Goal: Task Accomplishment & Management: Complete application form

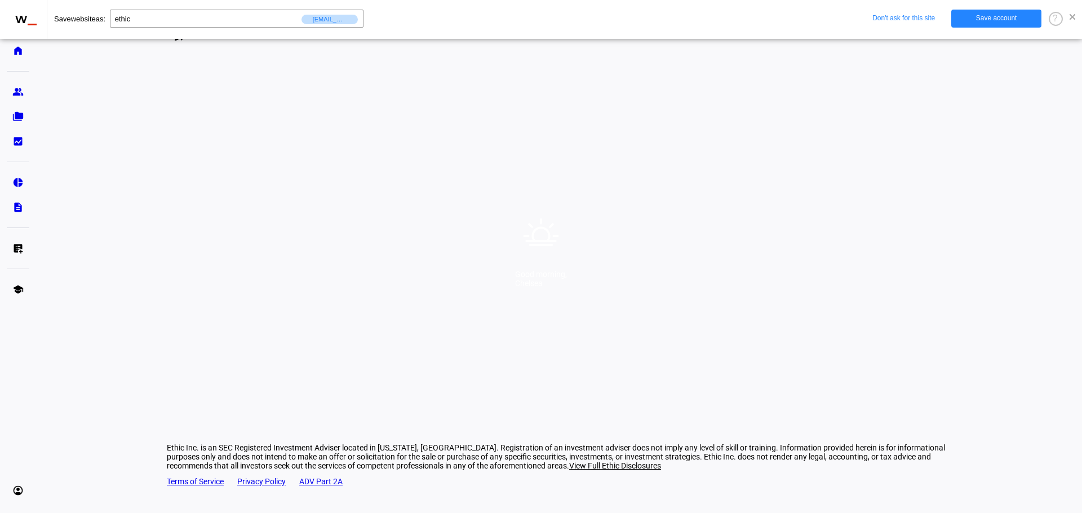
click at [1071, 18] on span at bounding box center [1072, 17] width 6 height 6
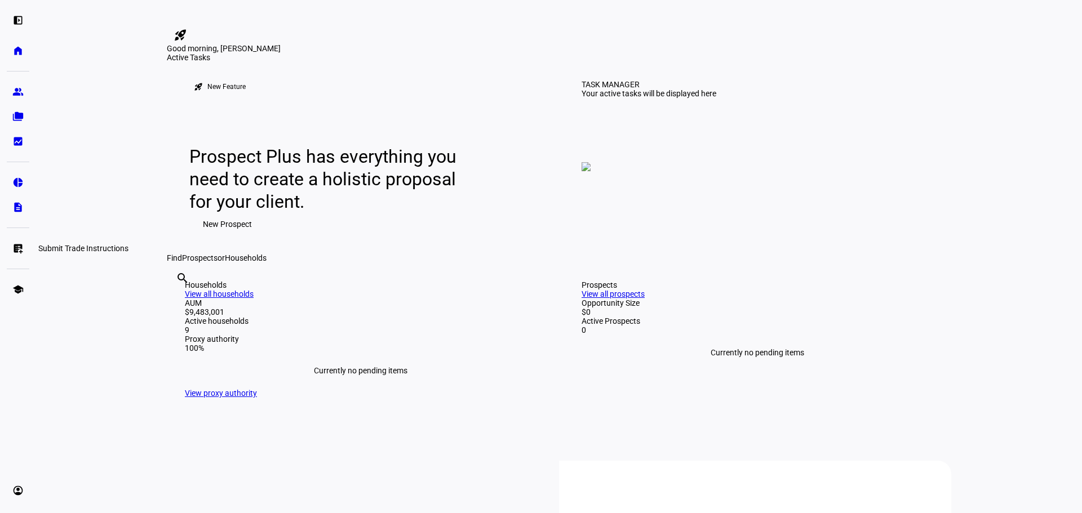
click at [17, 252] on eth-mat-symbol "list_alt_add" at bounding box center [17, 248] width 11 height 11
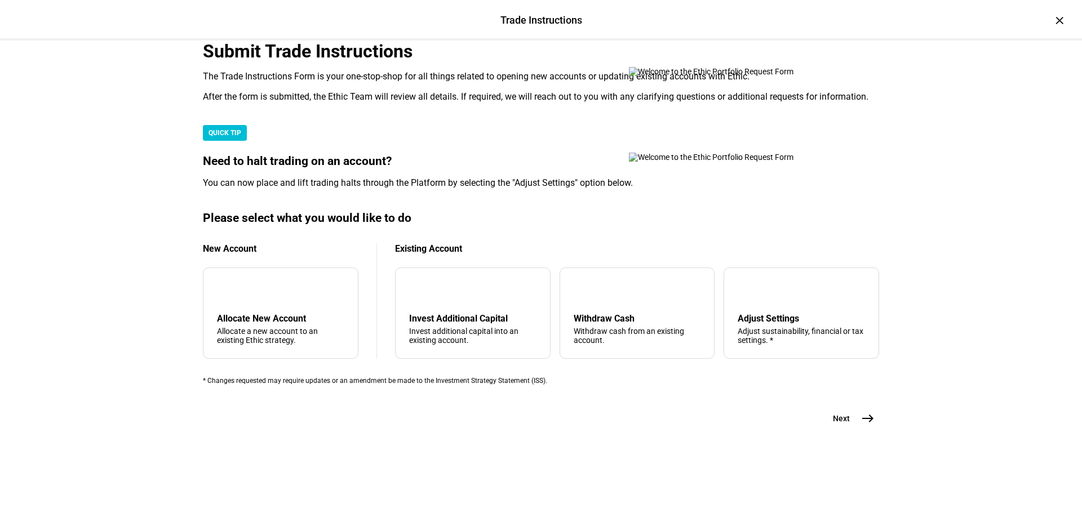
scroll to position [225, 0]
click at [613, 345] on div "Withdraw cash from an existing account." at bounding box center [637, 336] width 127 height 18
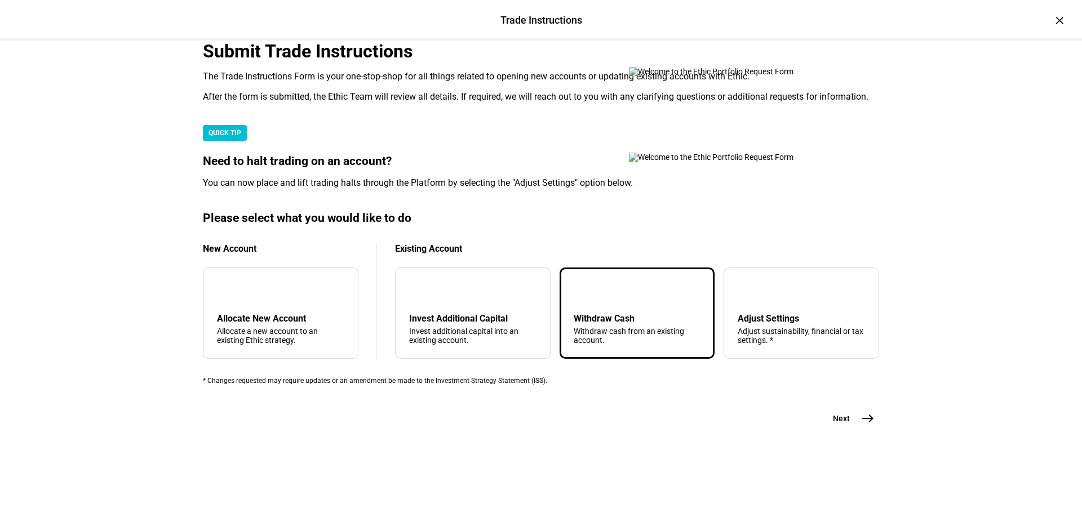
click at [861, 425] on mat-icon "east" at bounding box center [868, 419] width 14 height 14
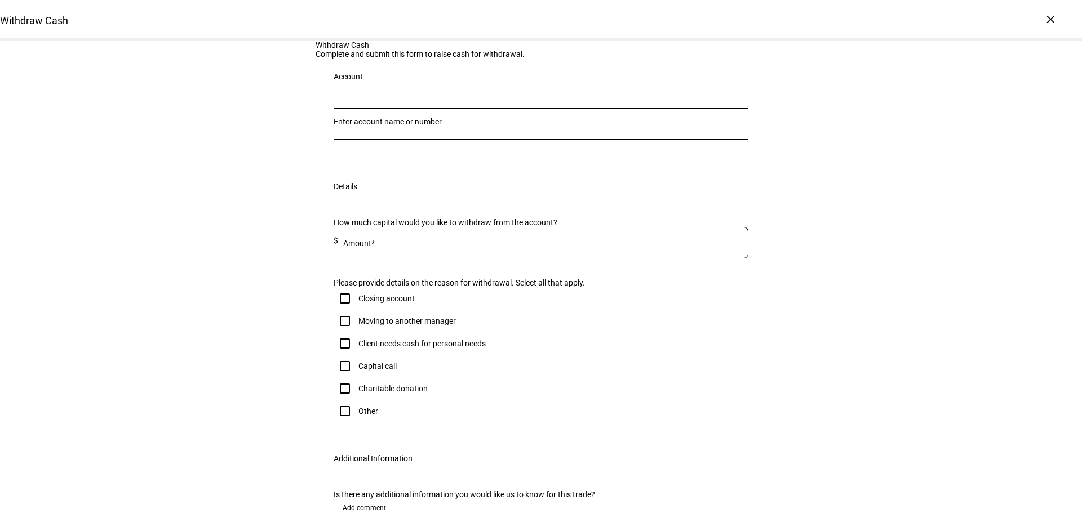
click at [482, 126] on input "Number" at bounding box center [541, 121] width 415 height 9
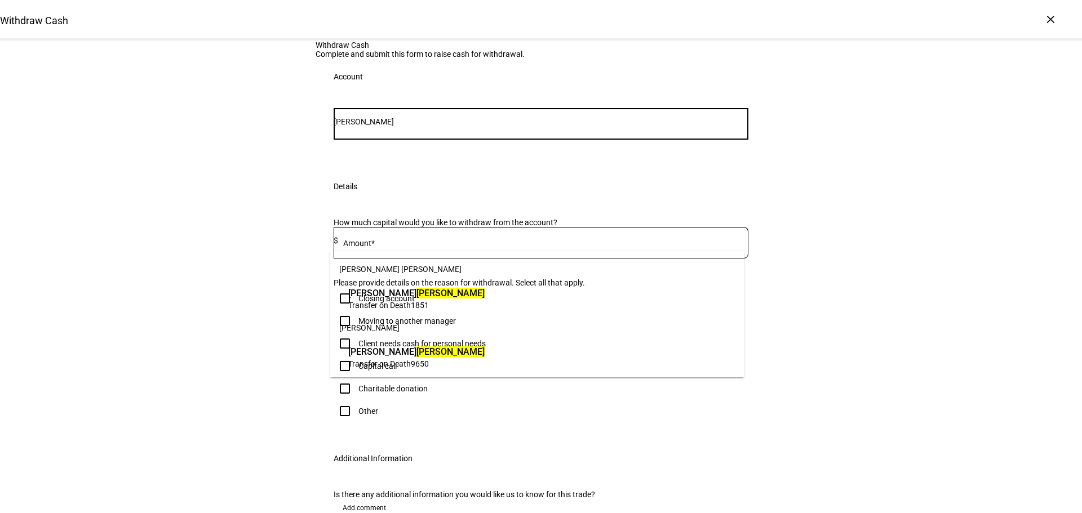
type input "[PERSON_NAME]"
click at [410, 358] on span "Transfer on Death 9650" at bounding box center [416, 363] width 136 height 11
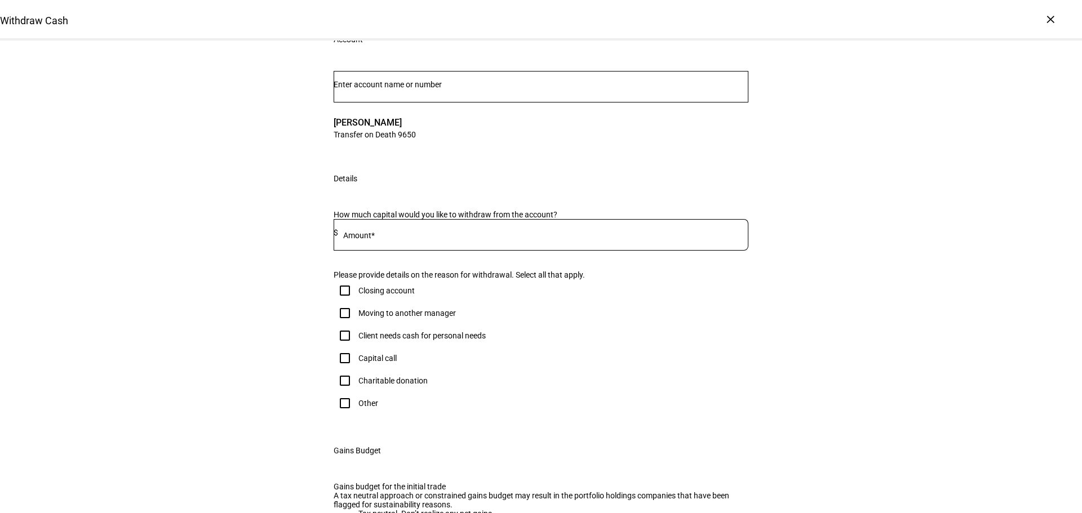
scroll to position [113, 0]
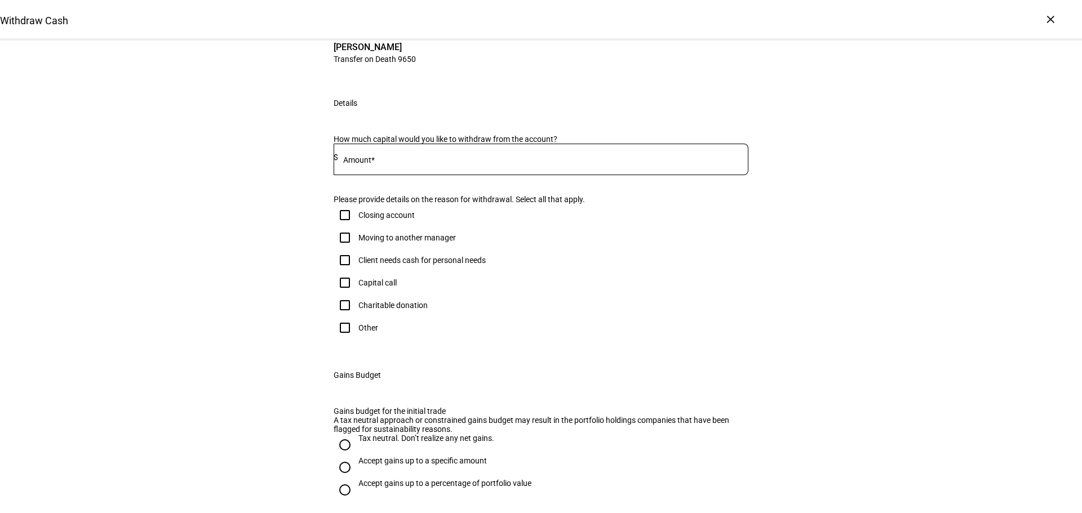
click at [408, 175] on div at bounding box center [543, 160] width 410 height 32
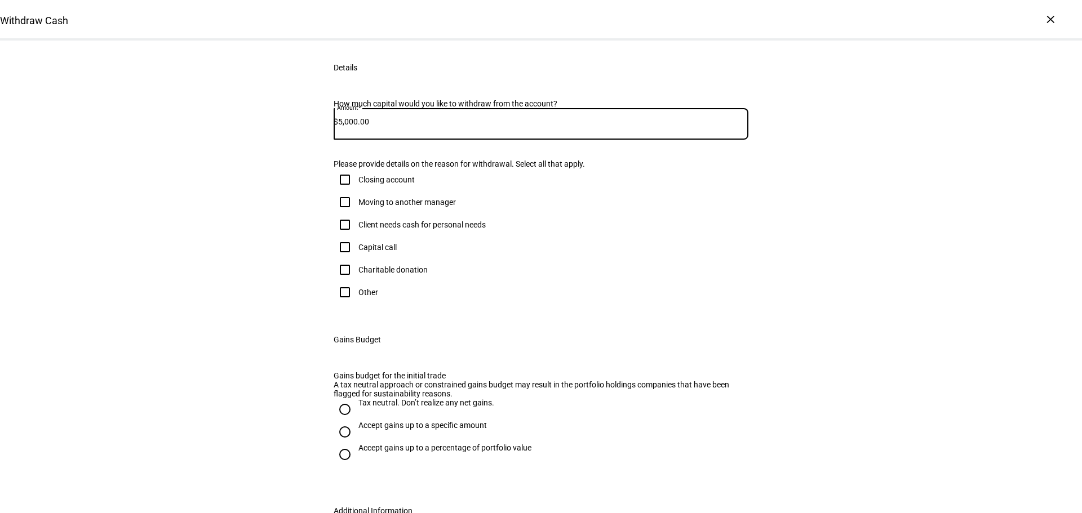
scroll to position [225, 0]
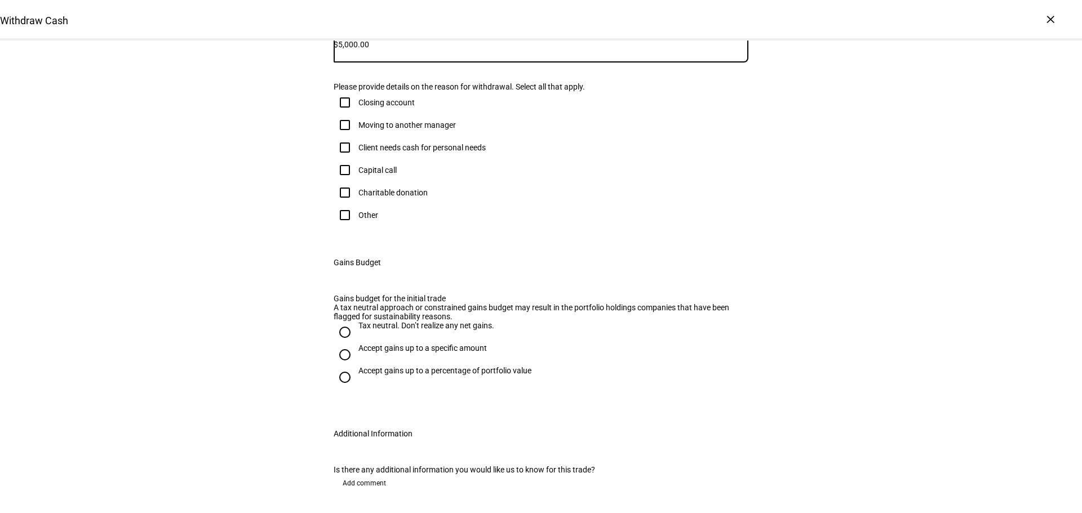
type input "5,000.00"
click at [366, 152] on div "Client needs cash for personal needs" at bounding box center [421, 147] width 127 height 9
click at [356, 159] on input "Client needs cash for personal needs" at bounding box center [345, 147] width 23 height 23
checkbox input "true"
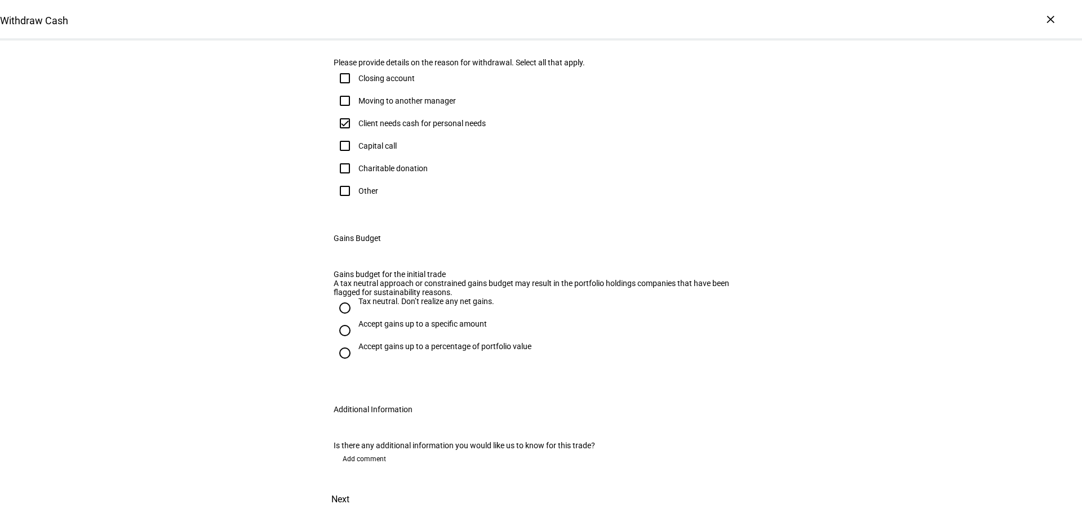
scroll to position [507, 0]
click at [405, 297] on div "Tax neutral. Don’t realize any net gains." at bounding box center [426, 301] width 136 height 9
click at [356, 297] on input "Tax neutral. Don’t realize any net gains." at bounding box center [345, 308] width 23 height 23
radio input "true"
click at [374, 428] on div "Is there any additional information you would like us to know for this trade? A…" at bounding box center [540, 457] width 451 height 59
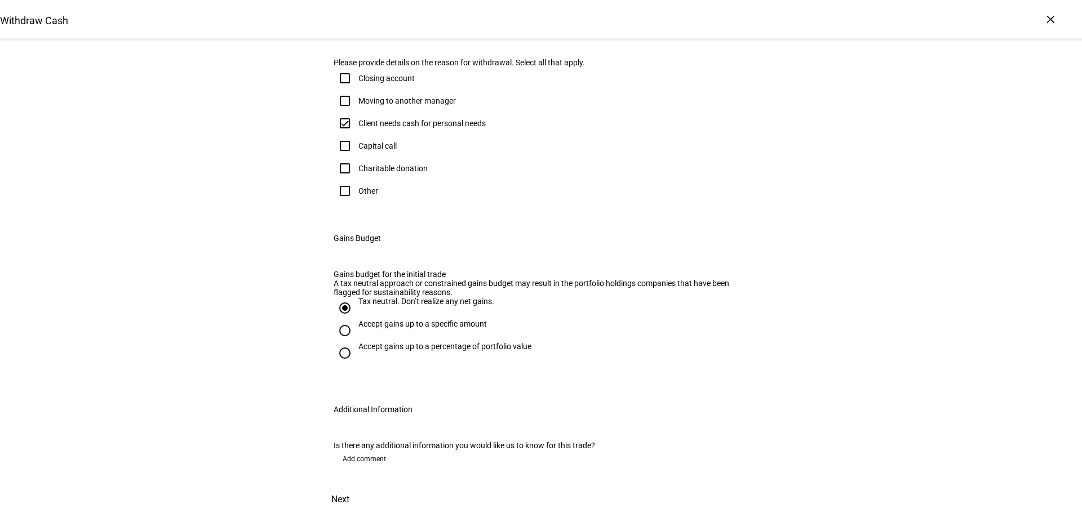
drag, startPoint x: 374, startPoint y: 414, endPoint x: 379, endPoint y: 417, distance: 6.1
click at [374, 450] on span "Add comment" at bounding box center [364, 459] width 43 height 18
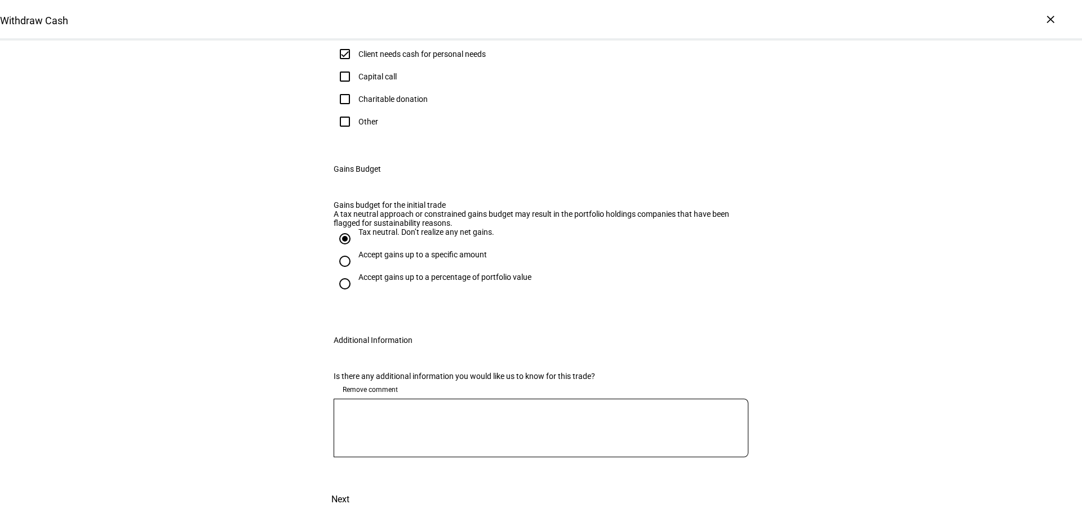
click at [451, 448] on textarea at bounding box center [541, 428] width 415 height 41
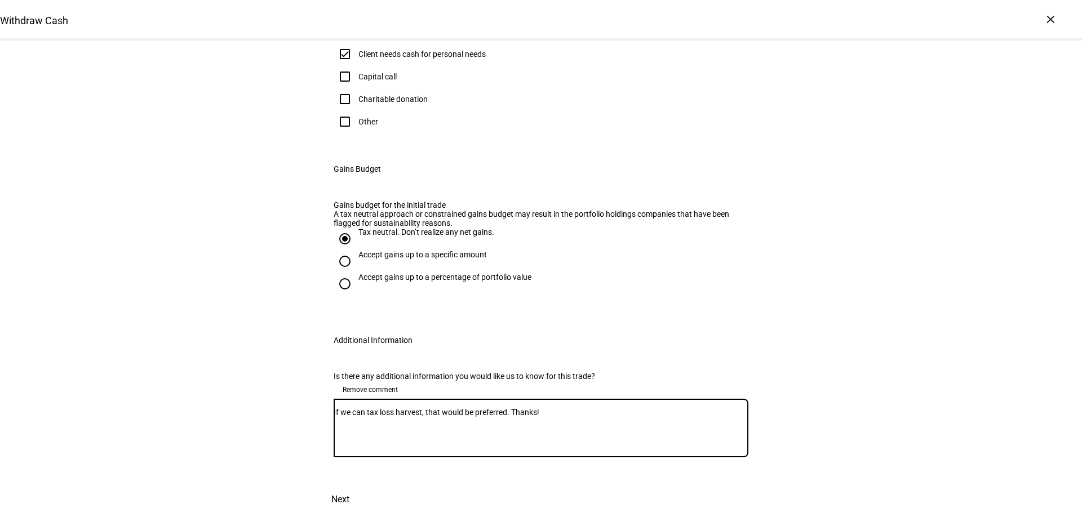
scroll to position [575, 0]
type textarea "If we can tax loss harvest, that would be preferred. Thanks!"
click at [349, 486] on span "Next" at bounding box center [340, 499] width 18 height 27
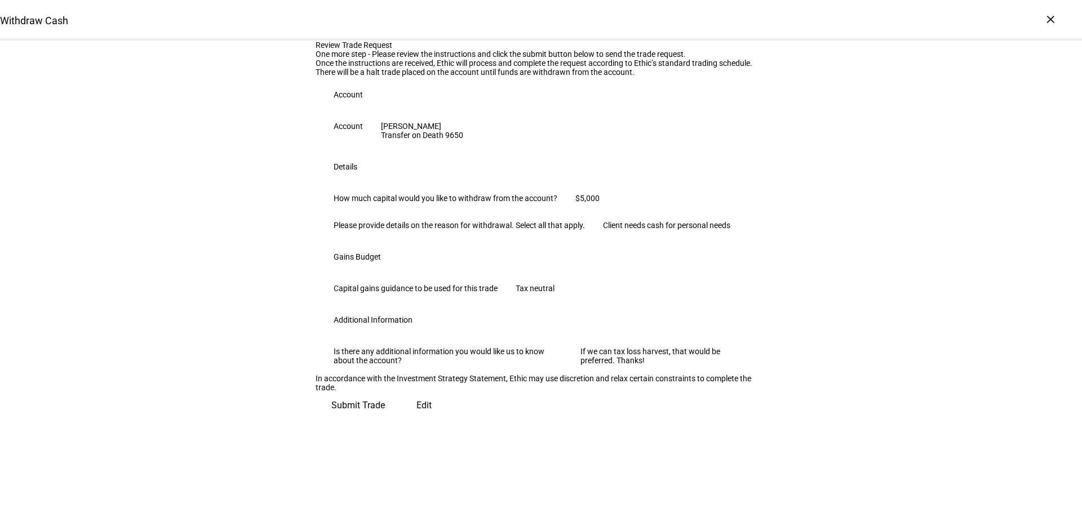
scroll to position [211, 0]
click at [385, 419] on span "Submit Trade" at bounding box center [358, 405] width 54 height 27
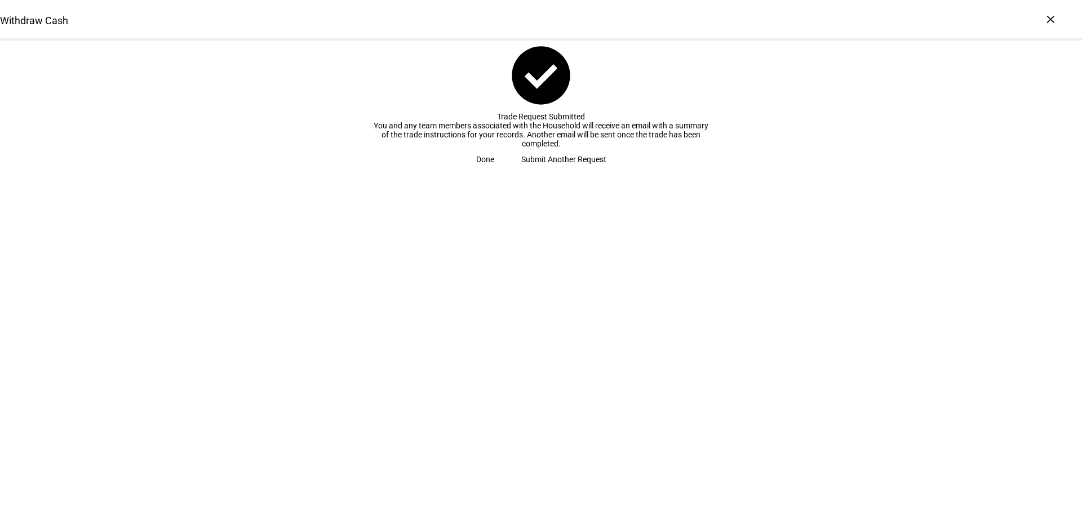
drag, startPoint x: 541, startPoint y: 259, endPoint x: 526, endPoint y: 251, distance: 17.1
click at [494, 171] on span "Done" at bounding box center [485, 159] width 18 height 23
